Goal: Task Accomplishment & Management: Manage account settings

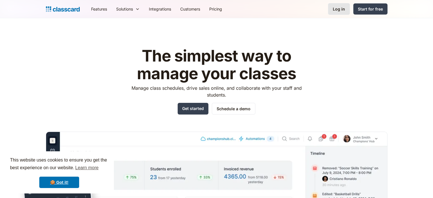
click at [340, 9] on div "Log in" at bounding box center [339, 9] width 12 height 6
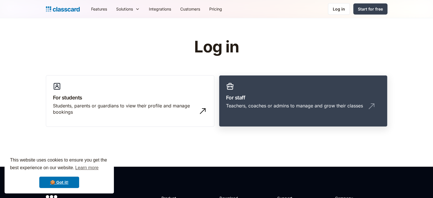
click at [265, 79] on link "For staff Teachers, coaches or admins to manage and grow their classes" at bounding box center [303, 101] width 168 height 52
